Goal: Navigation & Orientation: Find specific page/section

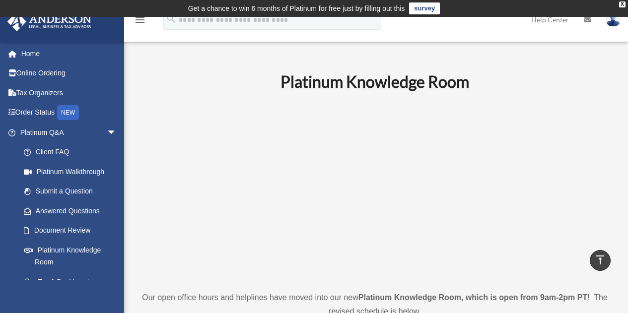
scroll to position [400, 0]
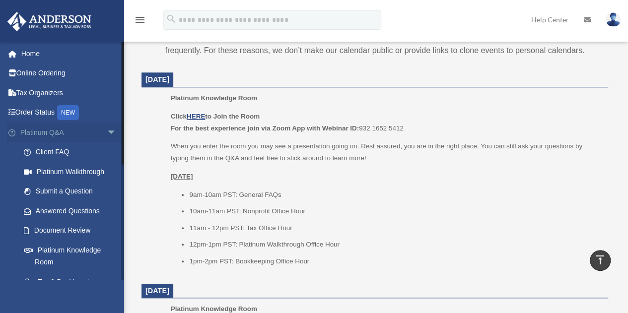
click at [48, 137] on link "Platinum Q&A arrow_drop_down" at bounding box center [69, 133] width 125 height 20
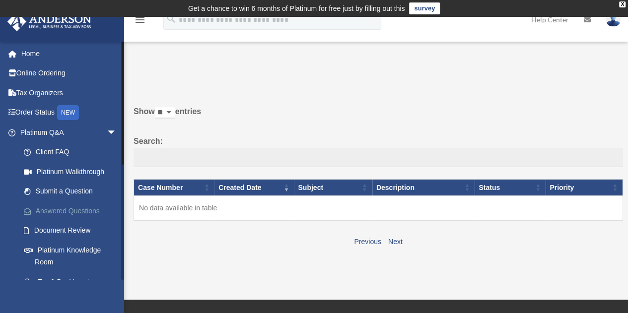
click at [60, 214] on link "Answered Questions" at bounding box center [73, 211] width 118 height 20
click at [88, 248] on link "Platinum Knowledge Room" at bounding box center [73, 256] width 118 height 32
